Goal: Task Accomplishment & Management: Complete application form

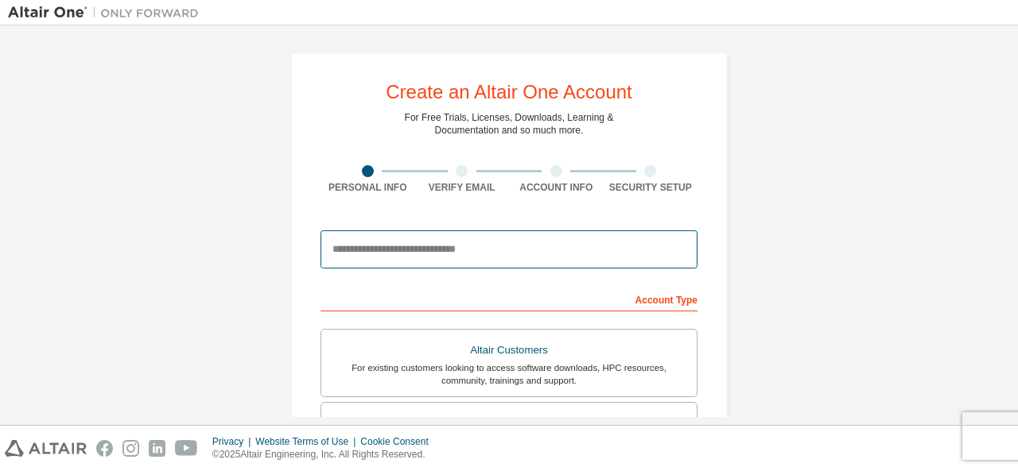
click at [605, 233] on input "email" at bounding box center [508, 250] width 377 height 38
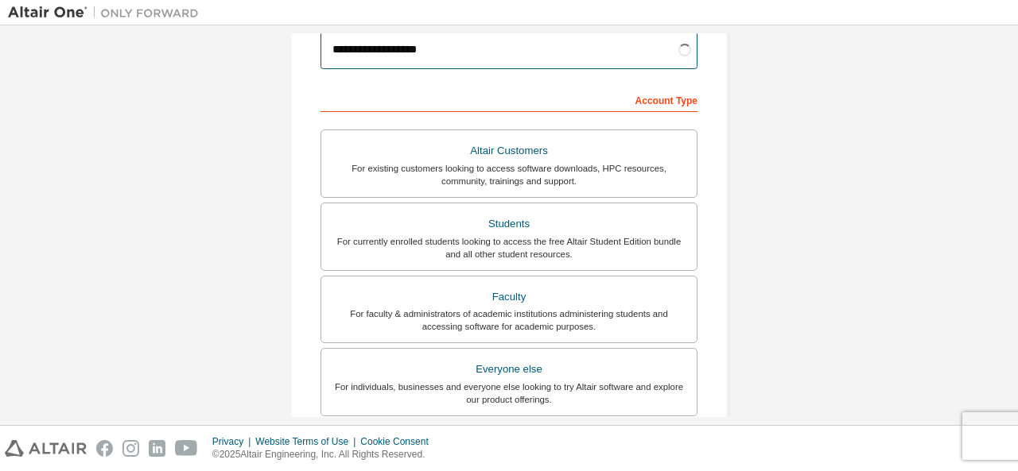
scroll to position [202, 0]
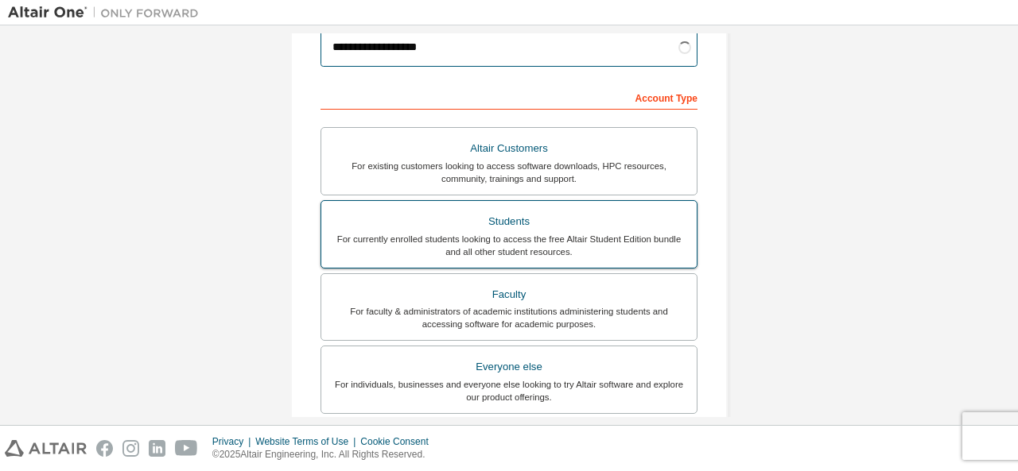
type input "**********"
click at [574, 233] on div "For currently enrolled students looking to access the free Altair Student Editi…" at bounding box center [509, 245] width 356 height 25
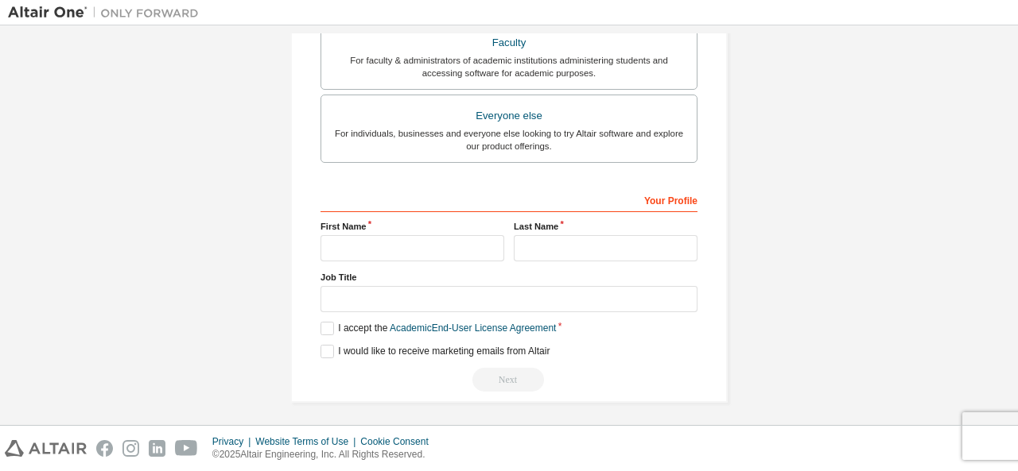
scroll to position [453, 0]
click at [460, 235] on input "text" at bounding box center [412, 248] width 184 height 26
type input "**********"
click at [534, 254] on input "text" at bounding box center [606, 248] width 184 height 26
type input "*****"
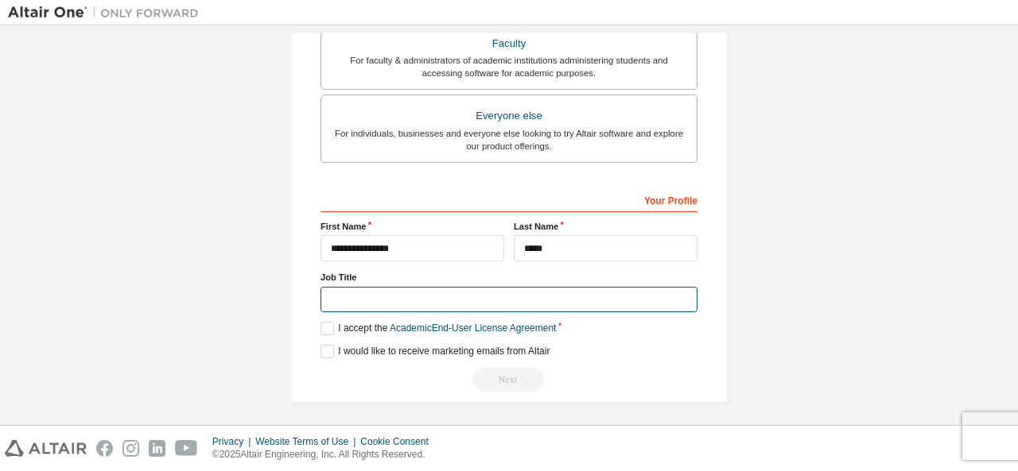
click at [515, 294] on input "text" at bounding box center [508, 300] width 377 height 26
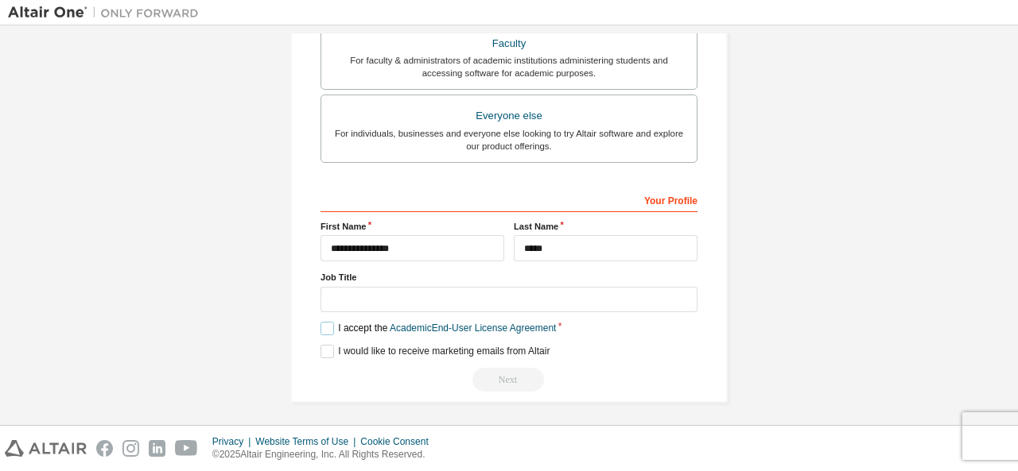
click at [324, 326] on label "I accept the Academic End-User License Agreement" at bounding box center [437, 329] width 235 height 14
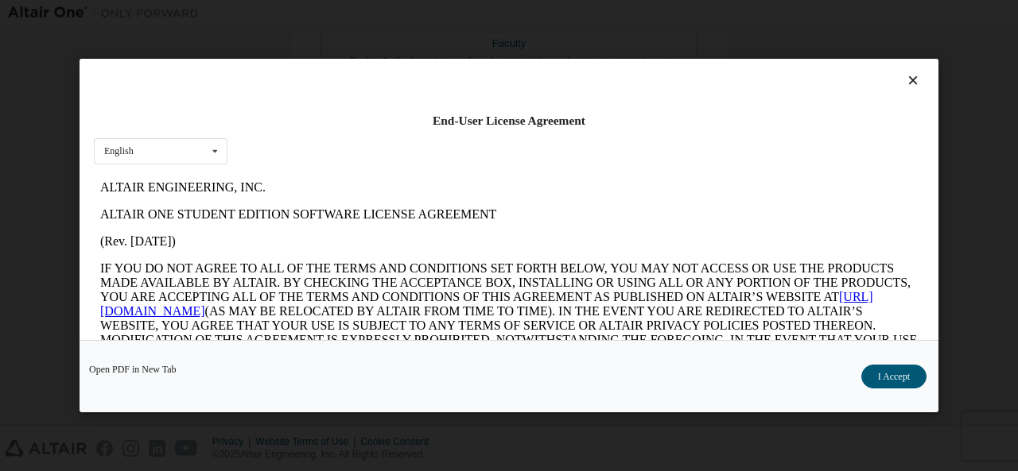
scroll to position [0, 0]
click at [897, 380] on button "I Accept" at bounding box center [893, 377] width 65 height 24
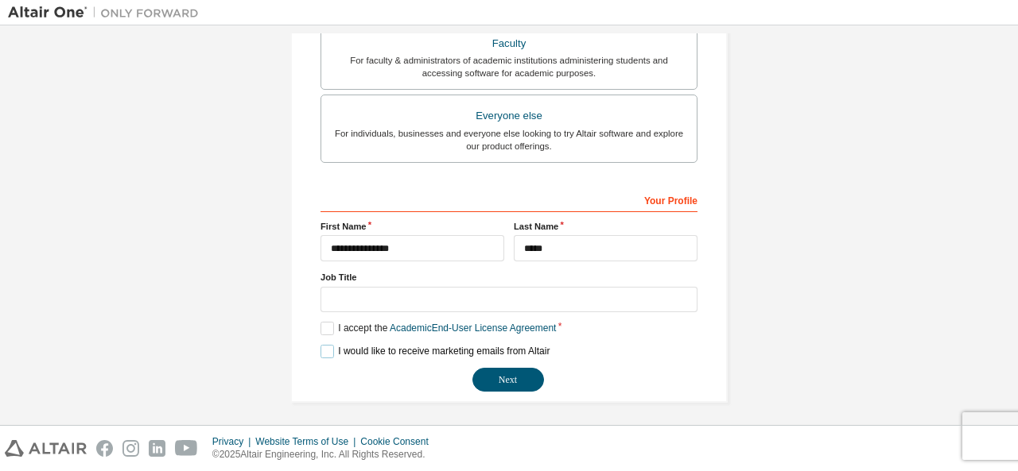
click at [320, 347] on label "I would like to receive marketing emails from Altair" at bounding box center [434, 352] width 229 height 14
click at [506, 382] on button "Next" at bounding box center [508, 380] width 72 height 24
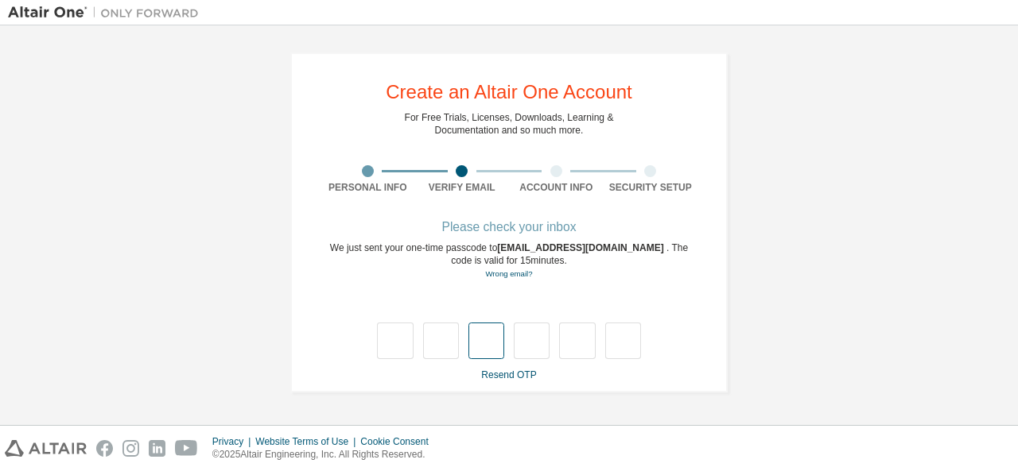
type input "*"
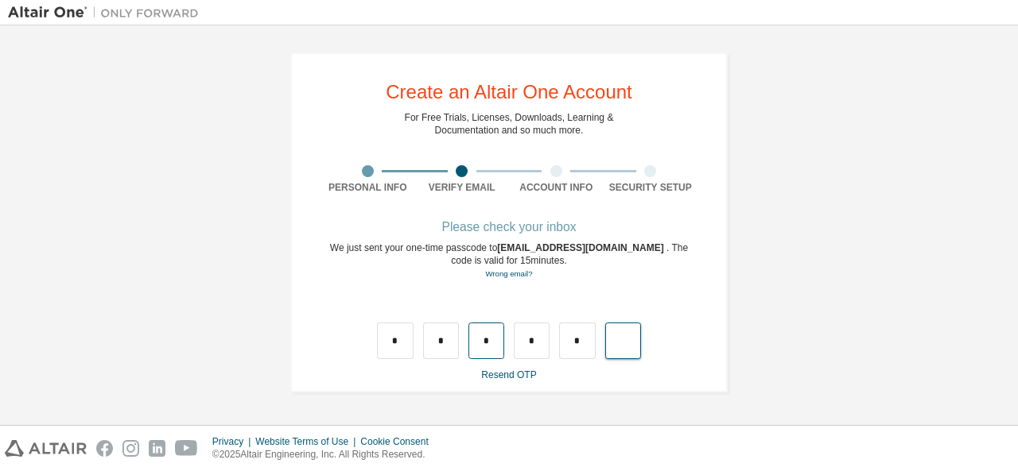
type input "*"
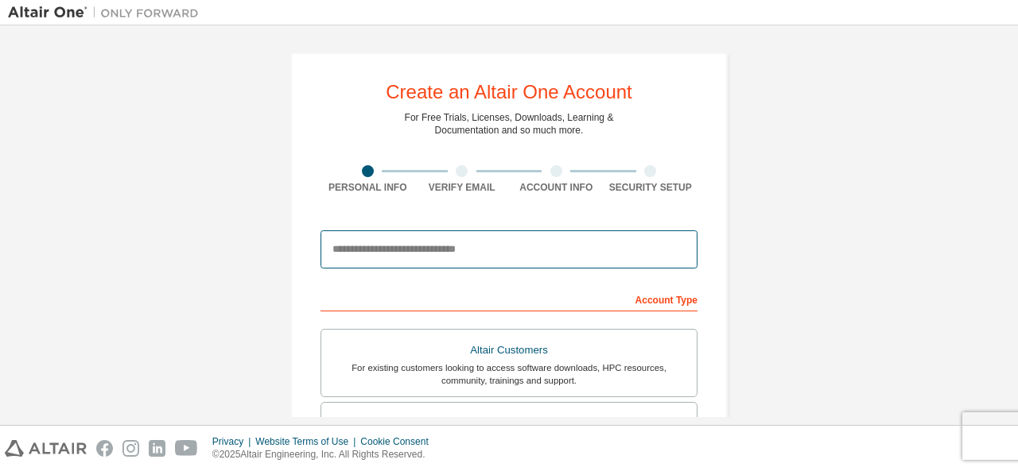
click at [394, 237] on input "email" at bounding box center [508, 250] width 377 height 38
type input "**********"
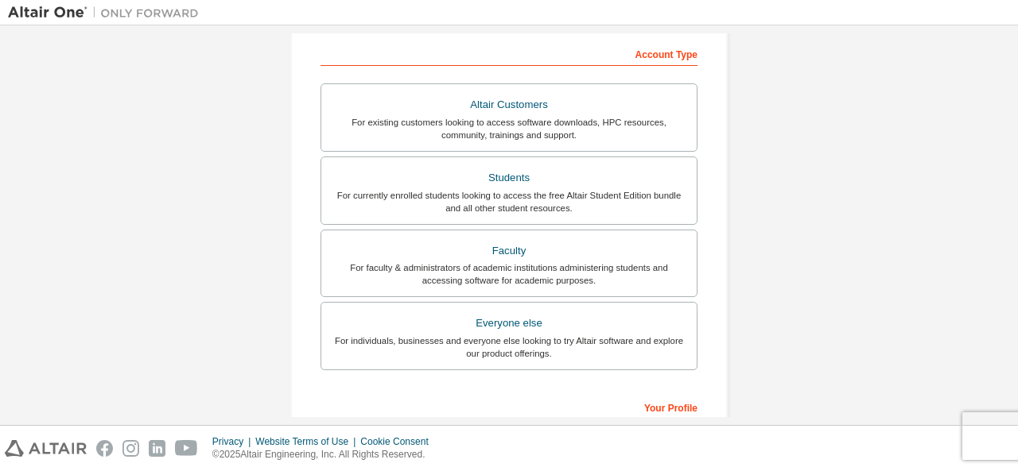
scroll to position [297, 0]
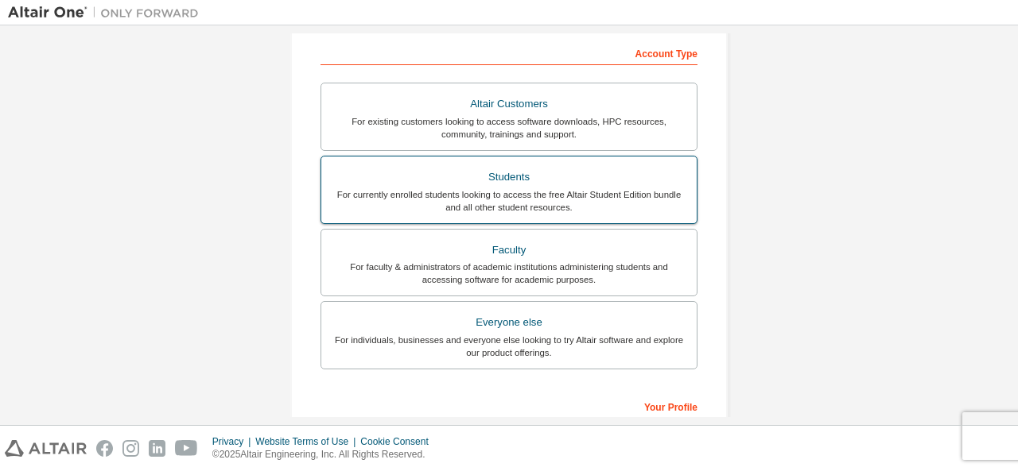
click at [542, 182] on div "Students" at bounding box center [509, 177] width 356 height 22
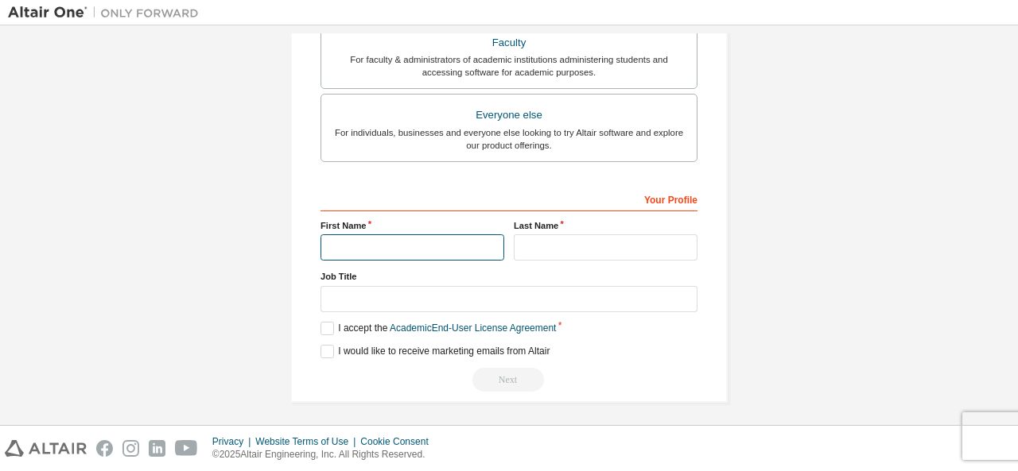
click at [464, 241] on input "text" at bounding box center [412, 248] width 184 height 26
type input "**********"
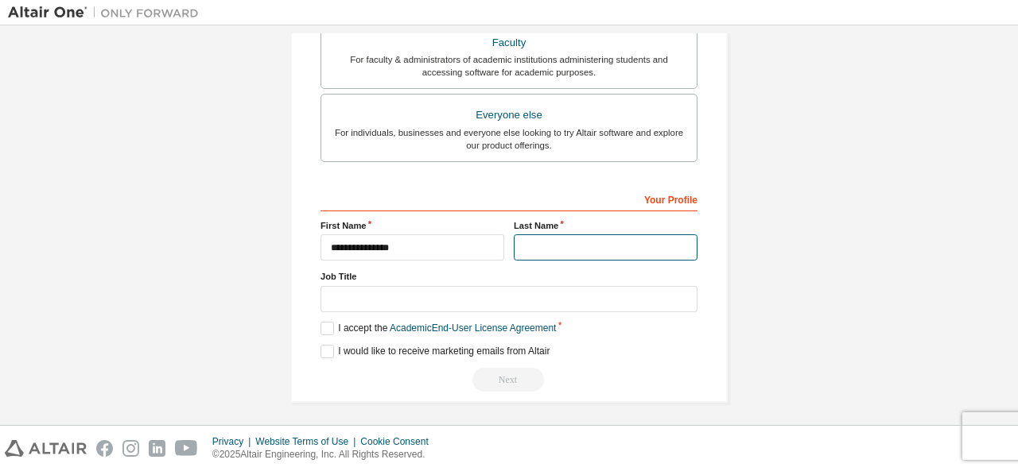
click at [569, 243] on input "text" at bounding box center [606, 248] width 184 height 26
type input "*****"
click at [325, 322] on label "I accept the Academic End-User License Agreement" at bounding box center [437, 329] width 235 height 14
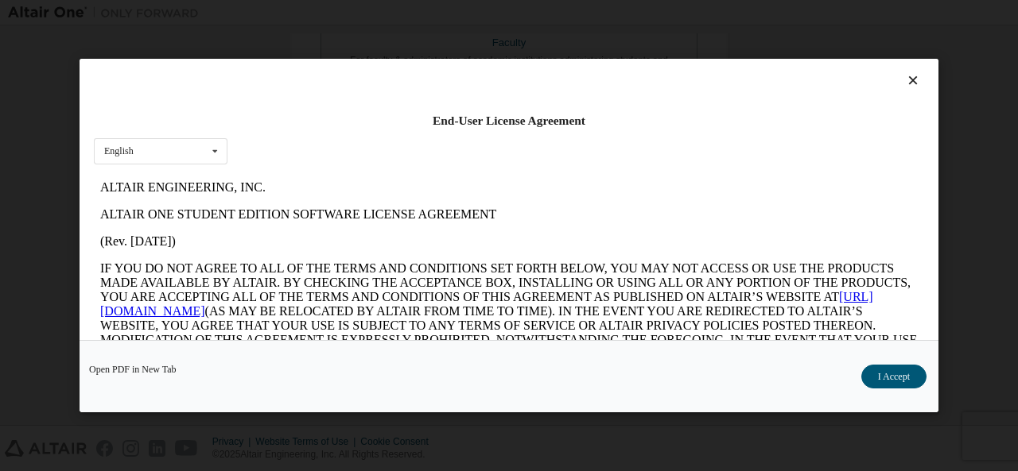
scroll to position [0, 0]
click at [888, 379] on button "I Accept" at bounding box center [893, 377] width 65 height 24
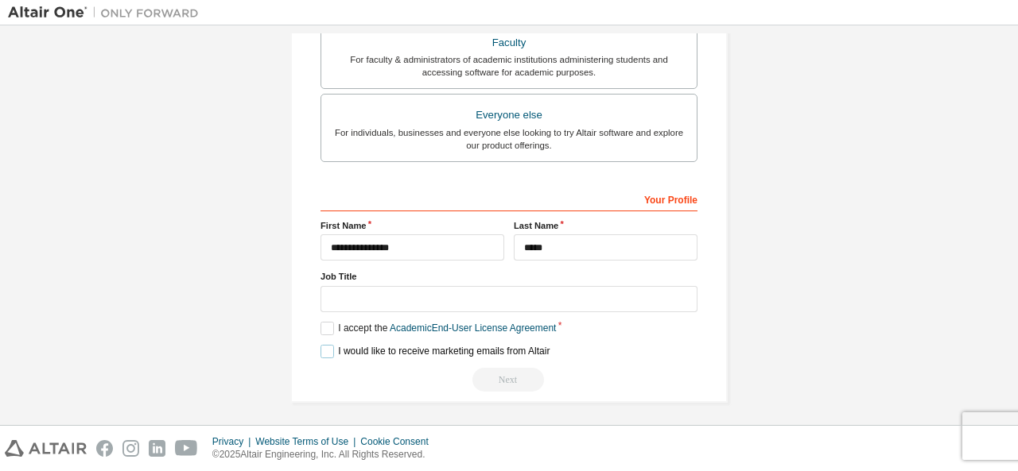
click at [327, 349] on label "I would like to receive marketing emails from Altair" at bounding box center [434, 352] width 229 height 14
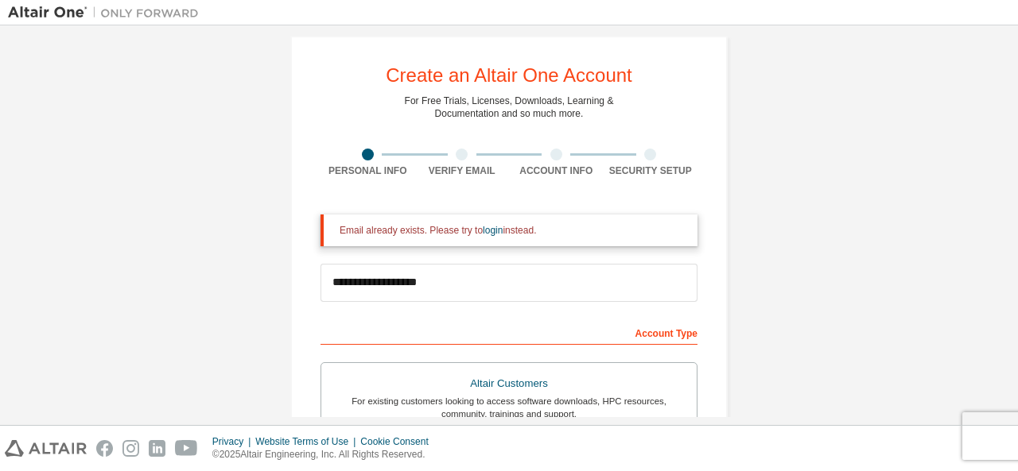
scroll to position [17, 0]
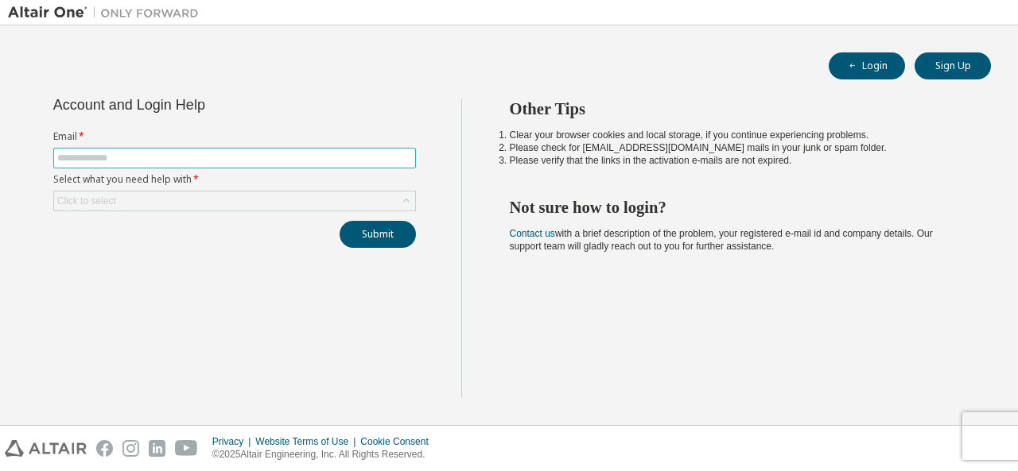
click at [277, 160] on input "text" at bounding box center [234, 158] width 355 height 13
type input "**********"
click at [269, 200] on div "Click to select" at bounding box center [234, 201] width 361 height 19
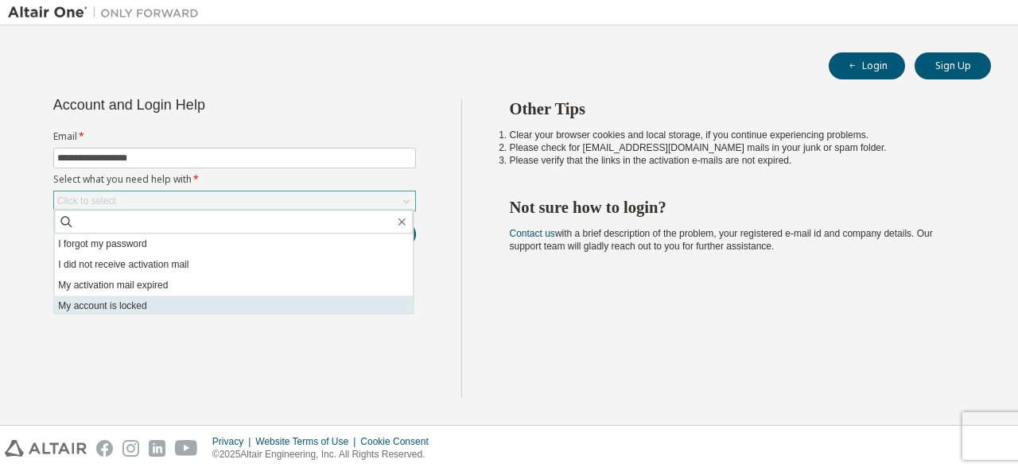
click at [258, 298] on li "My account is locked" at bounding box center [233, 306] width 359 height 21
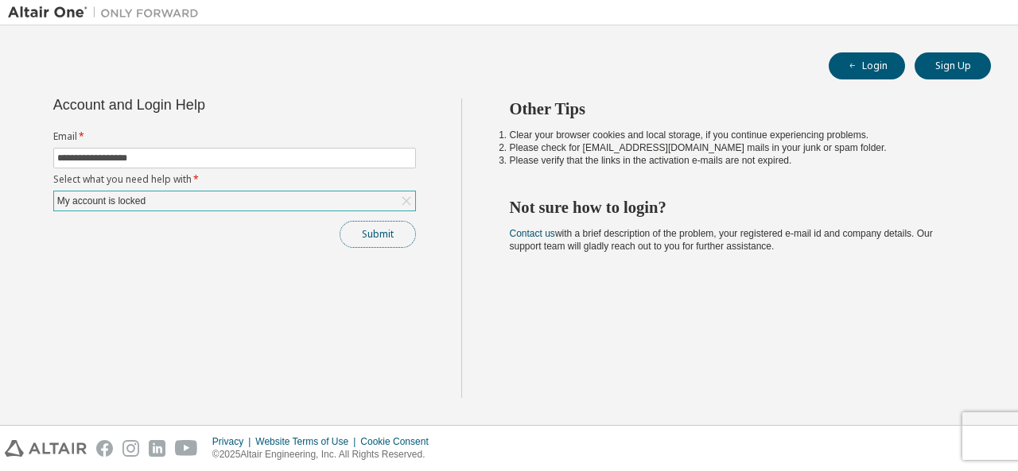
click at [366, 241] on button "Submit" at bounding box center [377, 234] width 76 height 27
click at [374, 196] on div "My account is locked" at bounding box center [234, 201] width 361 height 19
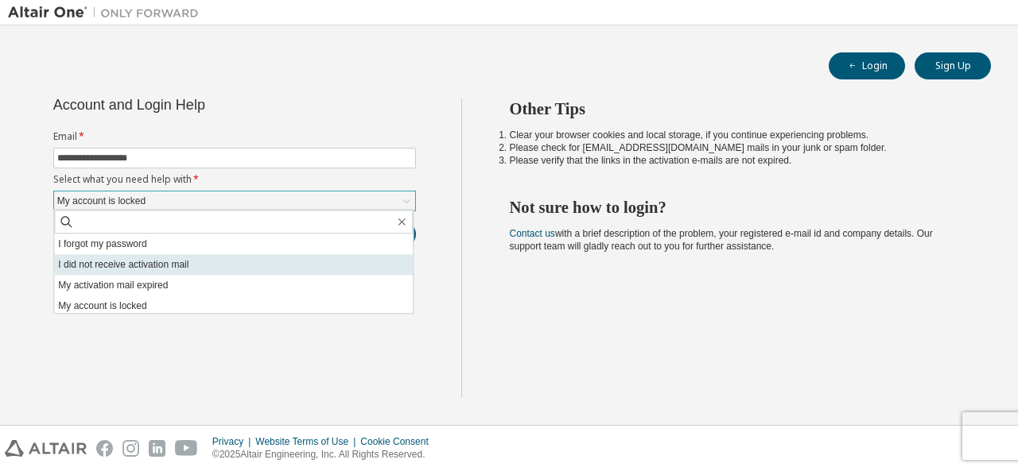
click at [341, 273] on li "I did not receive activation mail" at bounding box center [233, 264] width 359 height 21
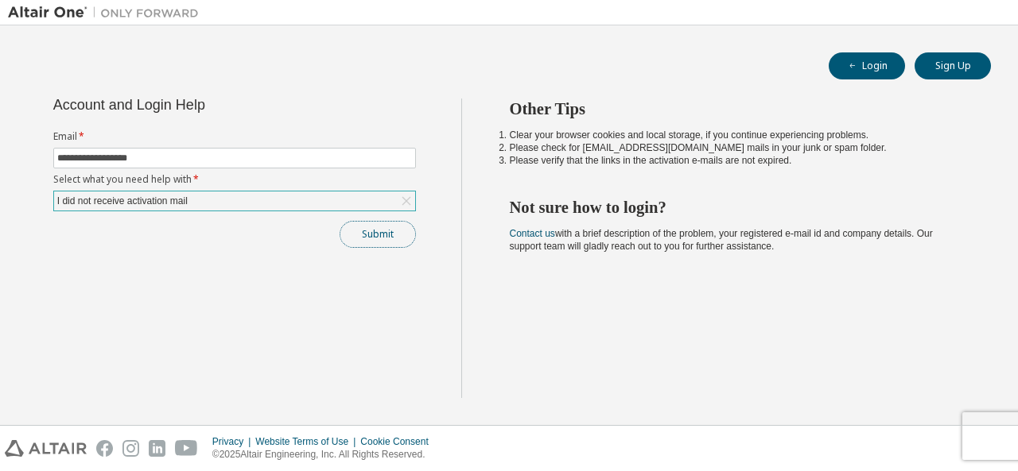
click at [375, 233] on button "Submit" at bounding box center [377, 234] width 76 height 27
